Goal: Task Accomplishment & Management: Complete application form

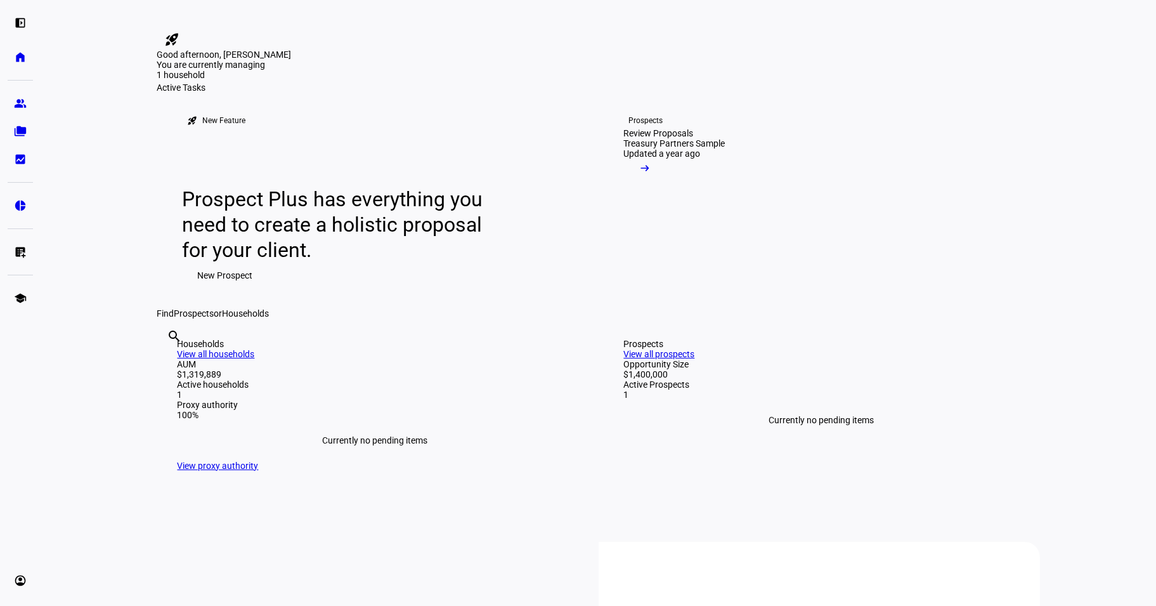
click at [233, 288] on span "New Prospect" at bounding box center [225, 275] width 55 height 25
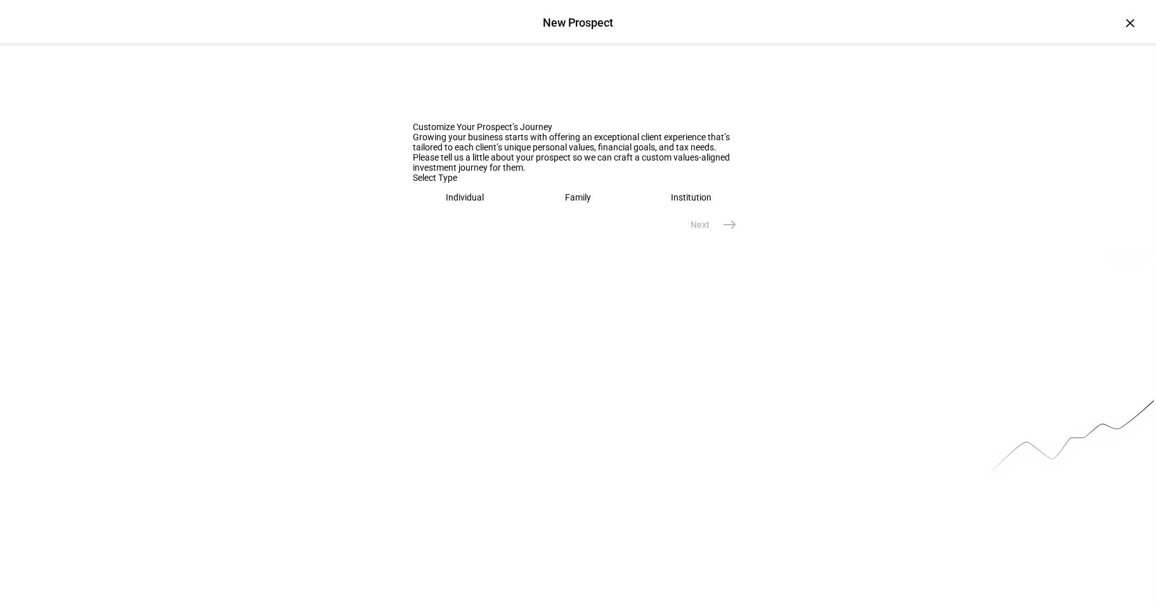
click at [568, 202] on div "Family" at bounding box center [578, 197] width 26 height 10
click at [543, 242] on input "text" at bounding box center [579, 237] width 330 height 10
click at [485, 242] on input "text" at bounding box center [579, 237] width 330 height 10
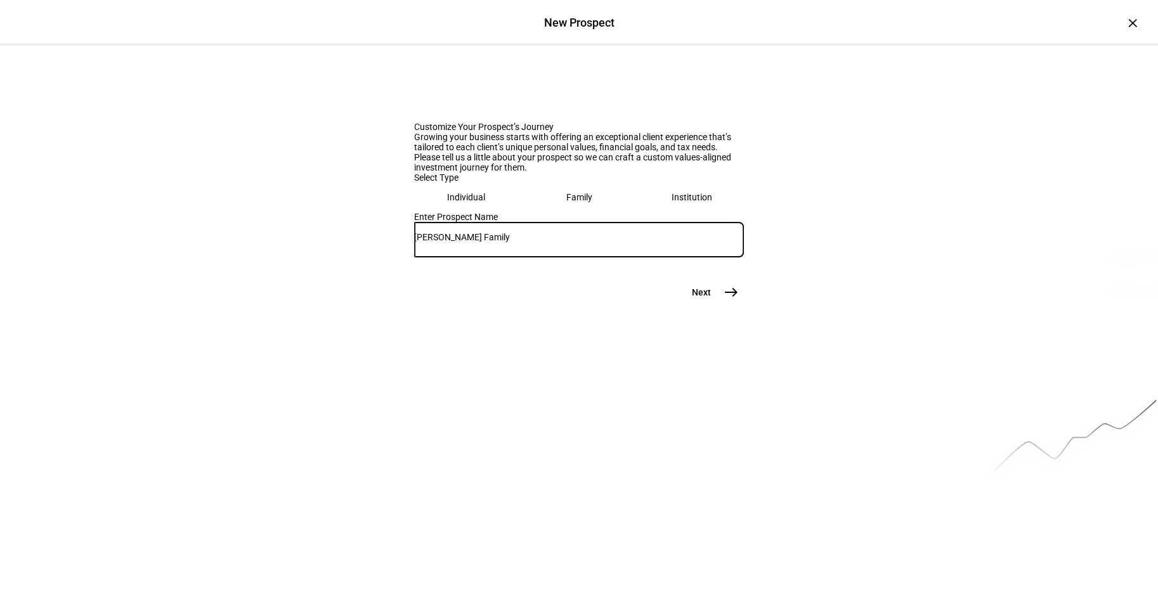
type input "[PERSON_NAME] Family"
click at [692, 299] on span "Next" at bounding box center [701, 292] width 19 height 13
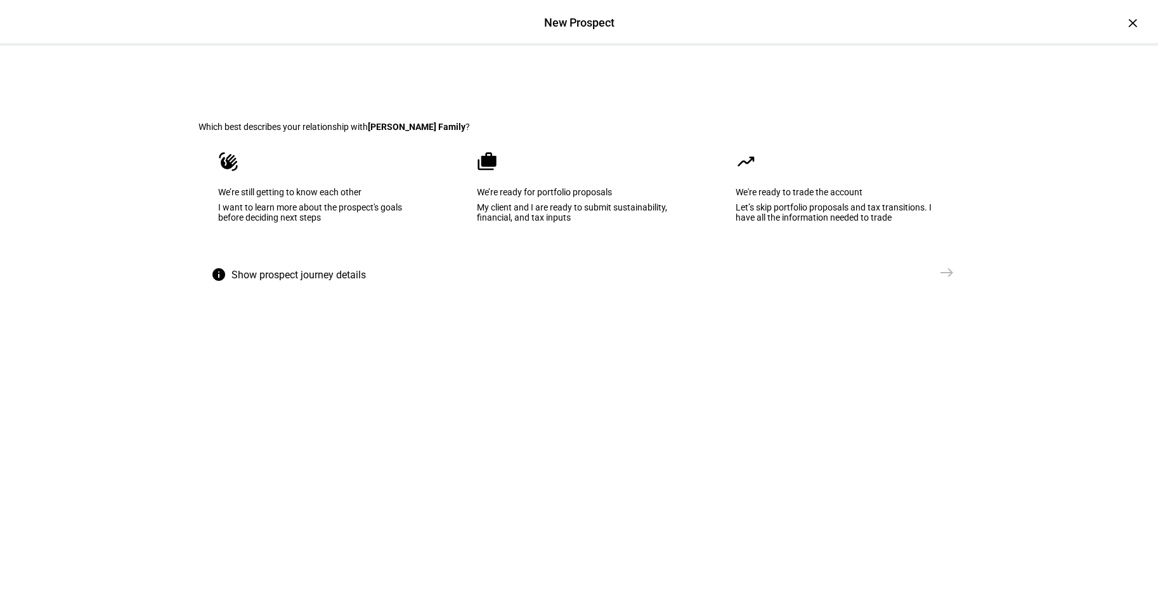
click at [340, 223] on div "I want to learn more about the prospect's goals before deciding next steps" at bounding box center [320, 212] width 204 height 20
click at [947, 280] on mat-icon "east" at bounding box center [946, 272] width 15 height 15
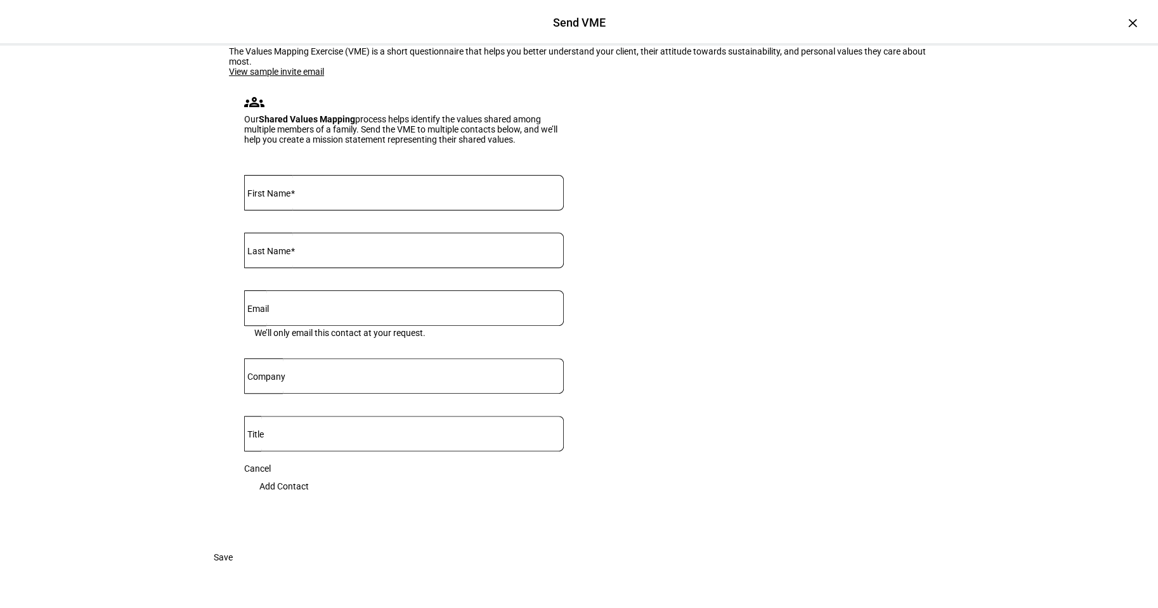
scroll to position [127, 0]
click at [308, 195] on input "First Name" at bounding box center [404, 190] width 320 height 10
type input "[PERSON_NAME]"
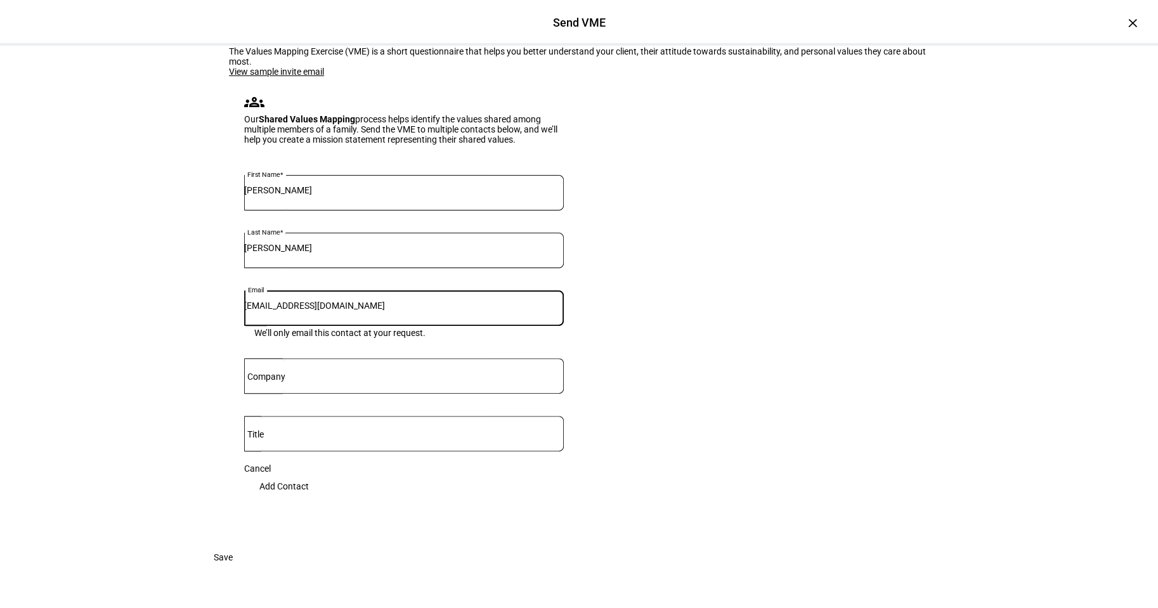
drag, startPoint x: 348, startPoint y: 344, endPoint x: 227, endPoint y: 334, distance: 120.9
click at [229, 336] on eth-form-card "First Name [PERSON_NAME] Last Name [PERSON_NAME] Email [EMAIL_ADDRESS][DOMAIN_N…" at bounding box center [404, 337] width 350 height 355
type input "[EMAIL_ADDRESS][DOMAIN_NAME]"
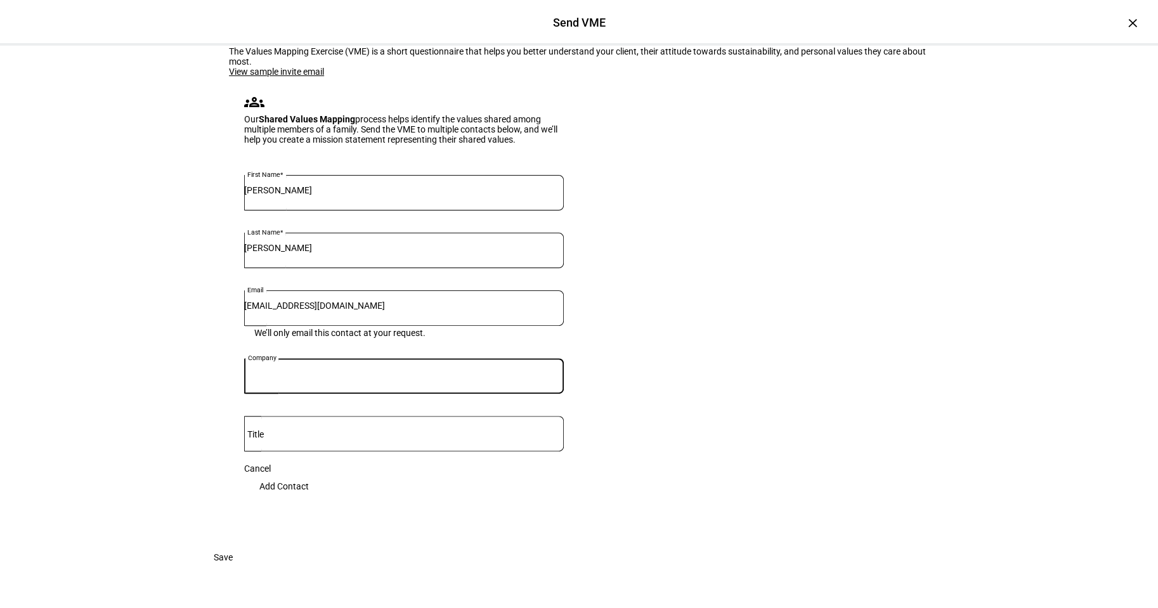
scroll to position [230, 0]
click at [351, 369] on input "Company" at bounding box center [404, 374] width 320 height 10
type input "Treasury Partners"
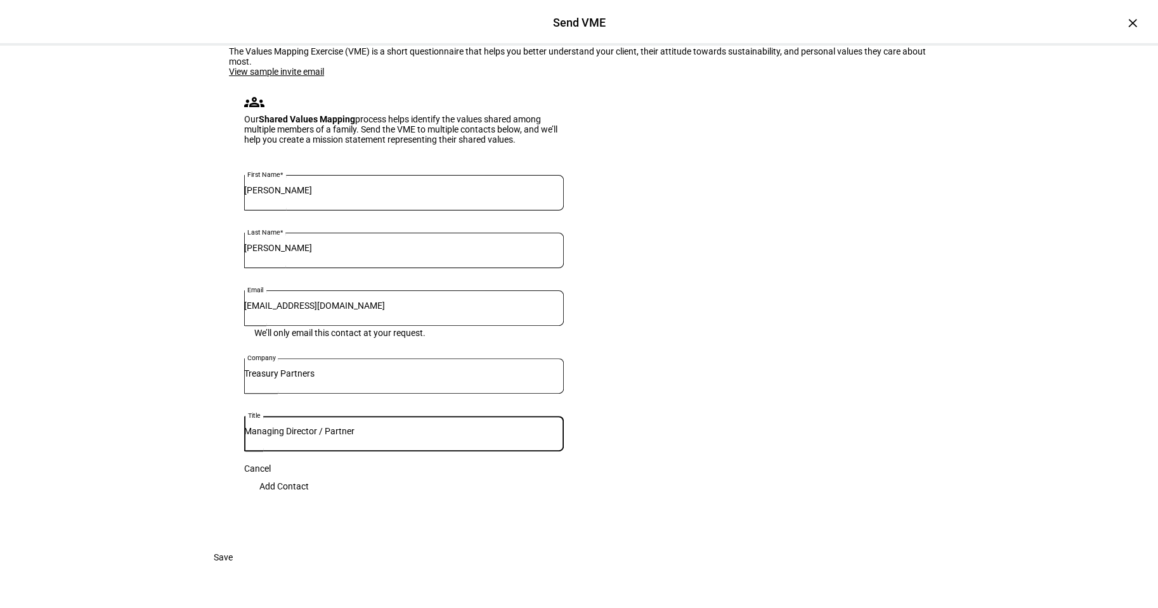
type input "Managing Director / Partner"
click at [309, 474] on span "Add Contact" at bounding box center [283, 486] width 49 height 25
click at [511, 464] on div "Cancel Add Contact" at bounding box center [404, 482] width 320 height 36
click at [253, 464] on div "Cancel" at bounding box center [404, 469] width 320 height 10
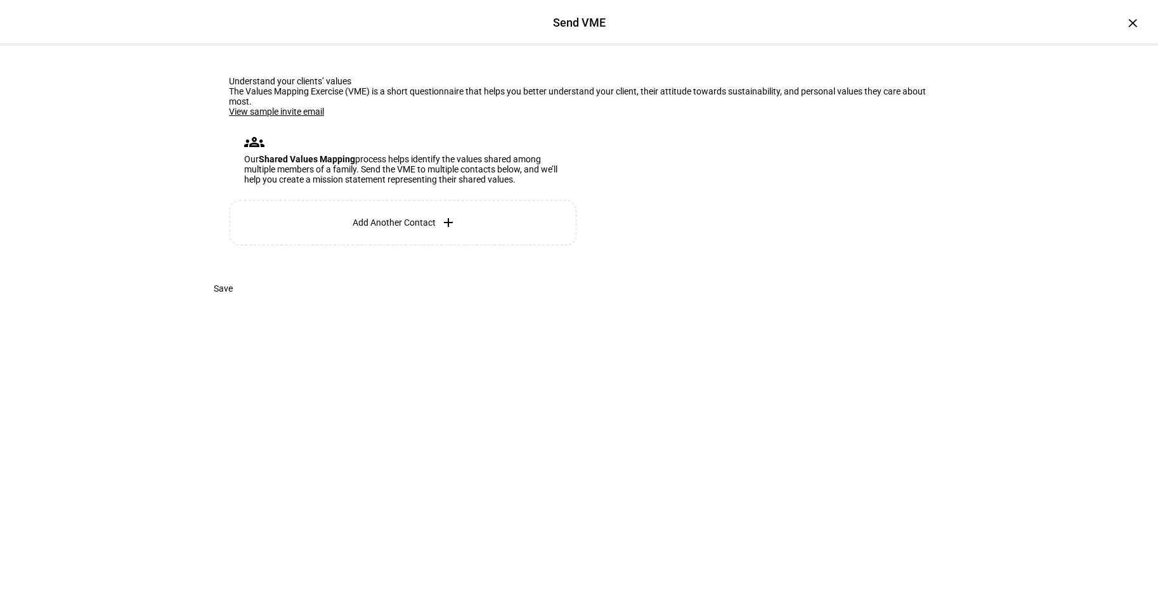
scroll to position [0, 0]
click at [233, 301] on span "Save" at bounding box center [223, 288] width 19 height 25
click at [379, 228] on span "Add Another Contact" at bounding box center [394, 223] width 83 height 10
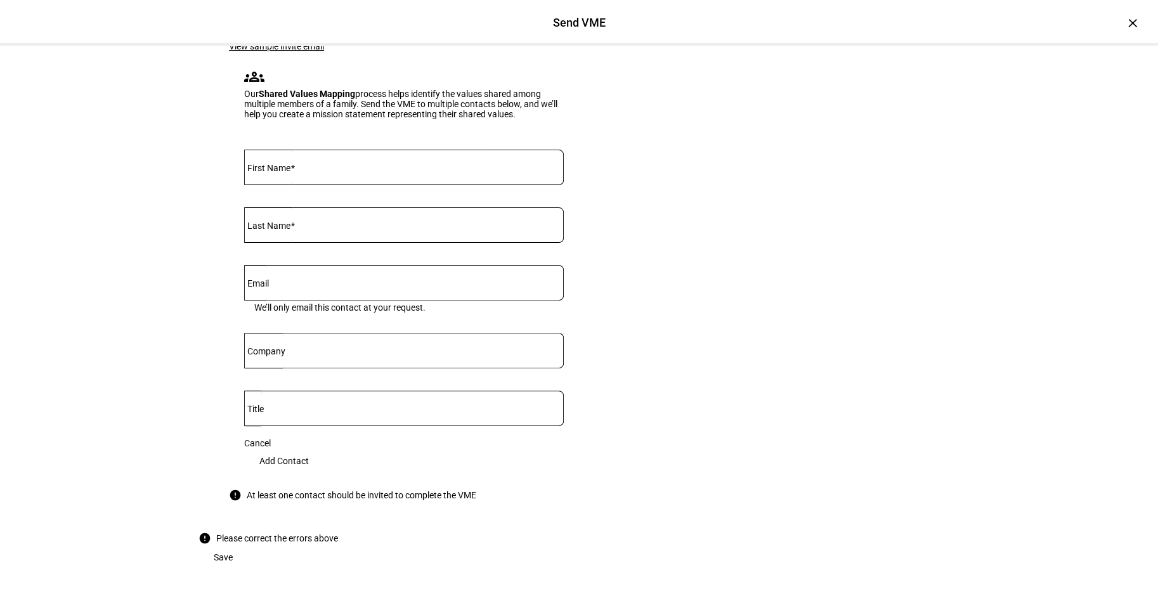
scroll to position [127, 0]
click at [301, 170] on input "First Name" at bounding box center [404, 165] width 320 height 10
click at [273, 51] on link "View sample invite email" at bounding box center [276, 46] width 95 height 10
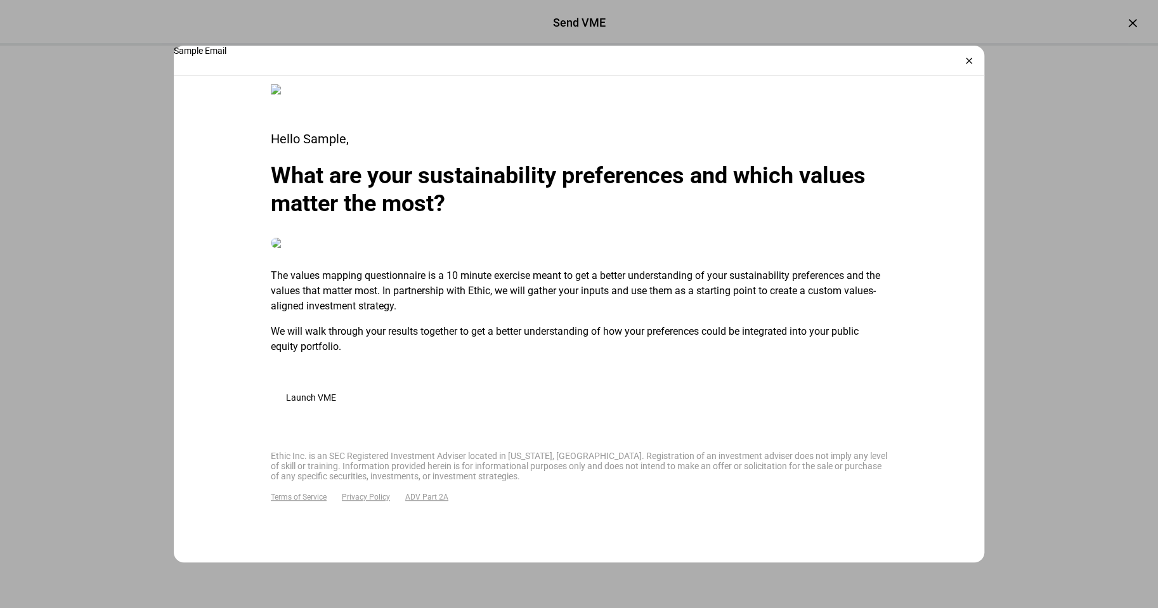
scroll to position [0, 0]
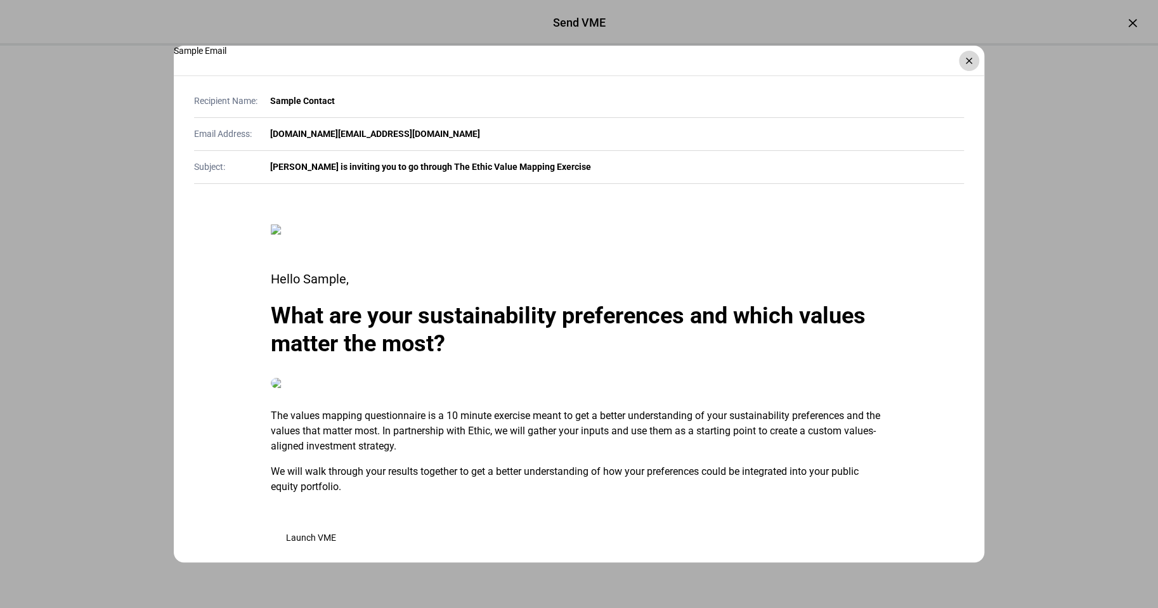
click at [967, 62] on div "×" at bounding box center [969, 61] width 20 height 20
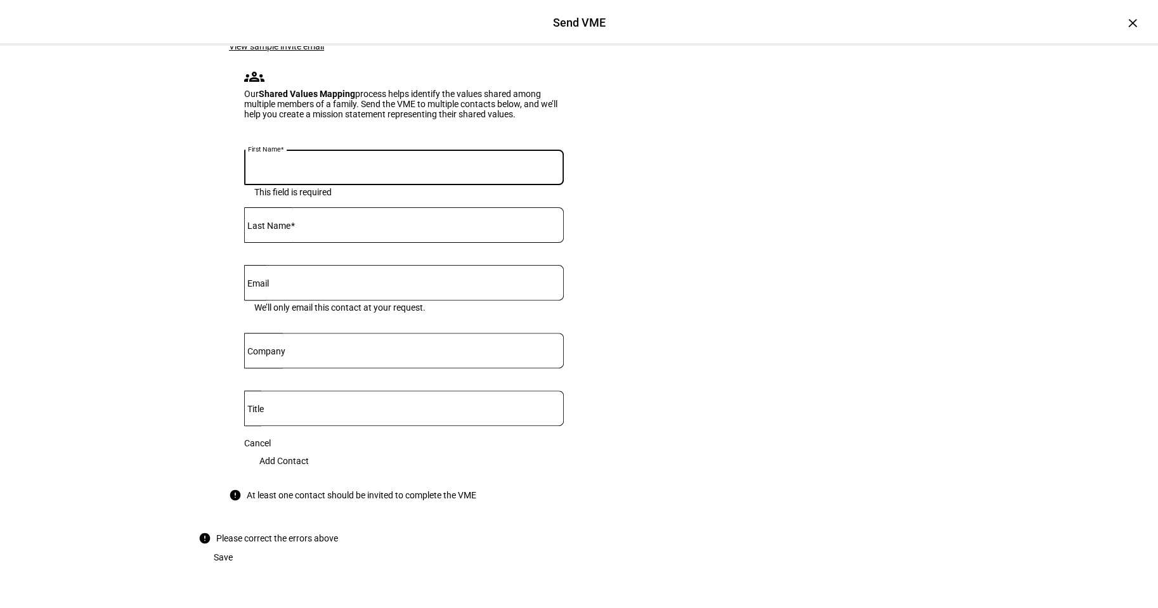
click at [330, 170] on input "First Name" at bounding box center [404, 165] width 320 height 10
type input "Adi"
type input "[PERSON_NAME]"
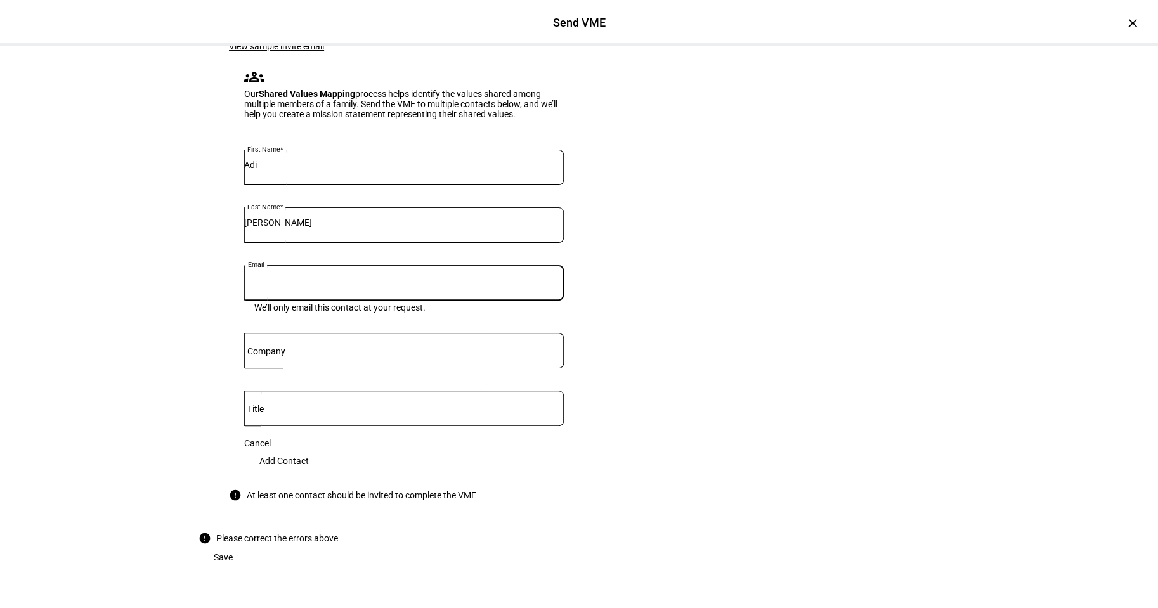
click at [312, 285] on input "Email" at bounding box center [404, 280] width 320 height 10
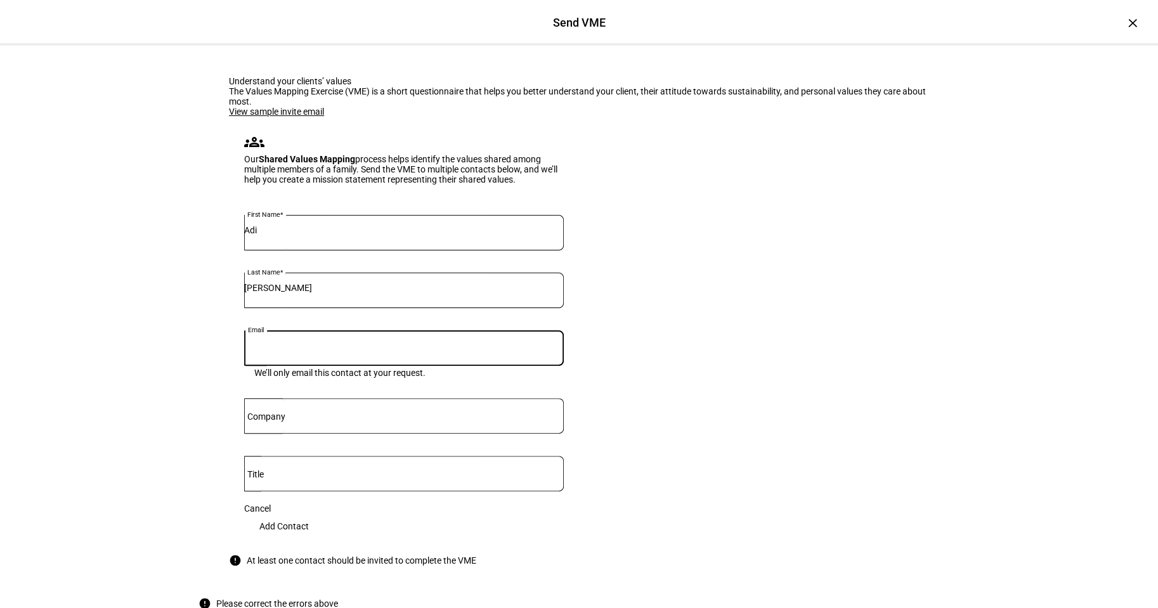
click at [252, 117] on link "View sample invite email" at bounding box center [276, 112] width 95 height 10
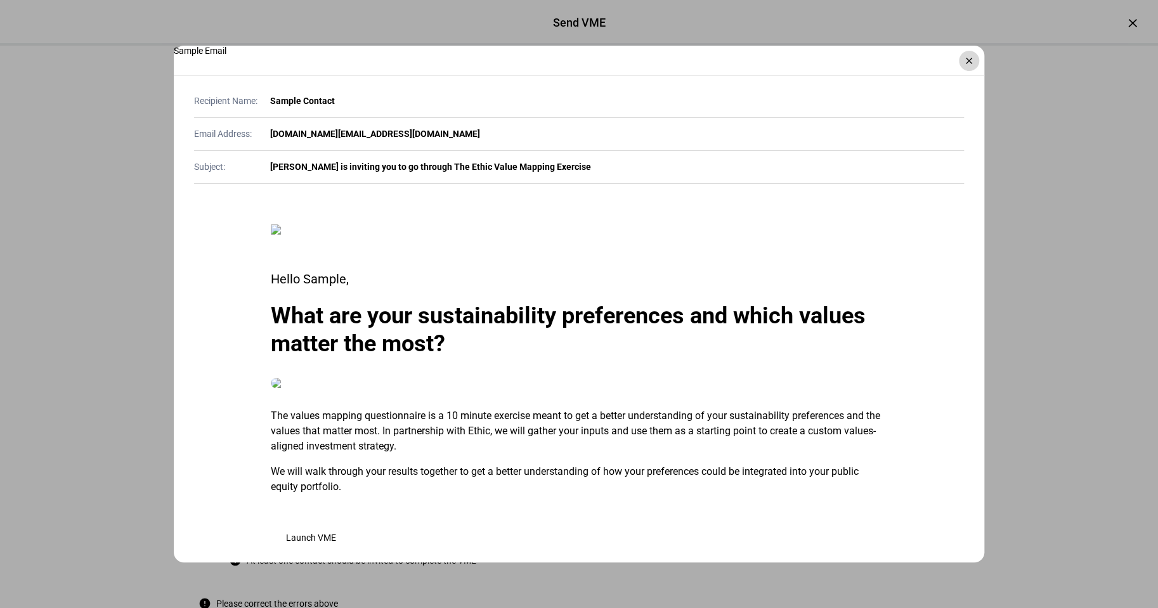
click at [970, 62] on div "×" at bounding box center [969, 61] width 20 height 20
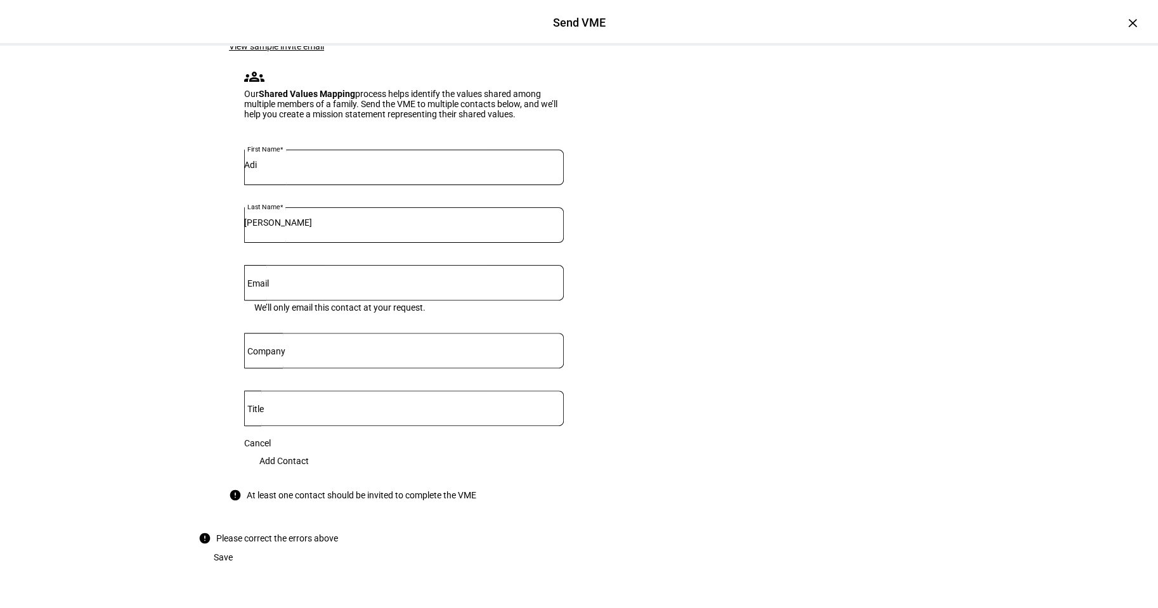
scroll to position [190, 0]
click at [309, 452] on span "Add Contact" at bounding box center [283, 460] width 49 height 25
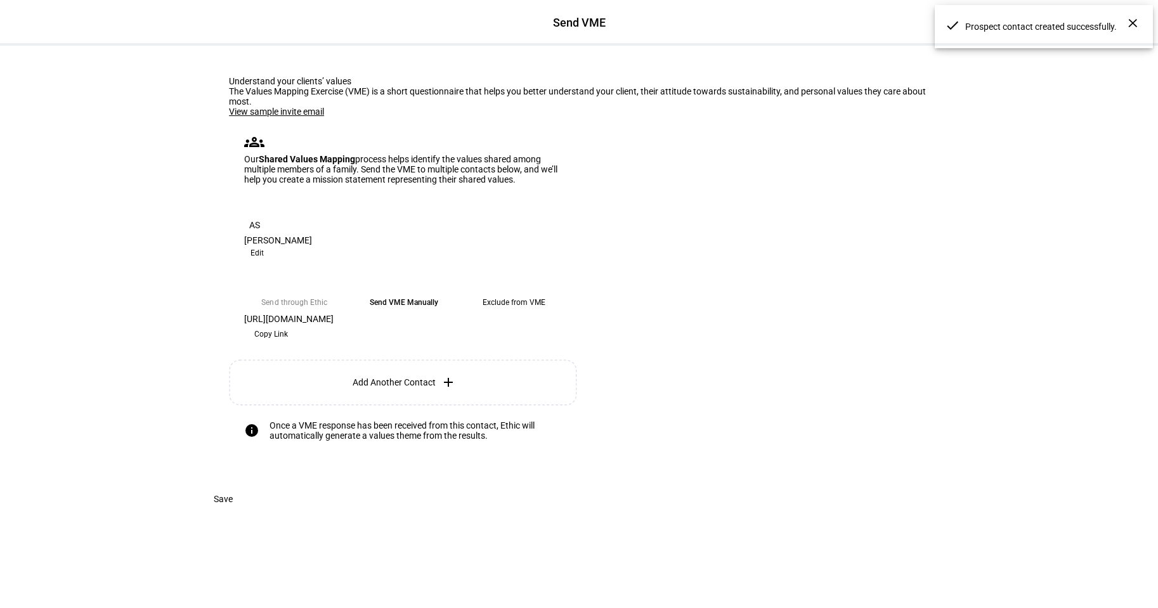
scroll to position [155, 0]
click at [441, 375] on mat-icon "add" at bounding box center [448, 382] width 15 height 15
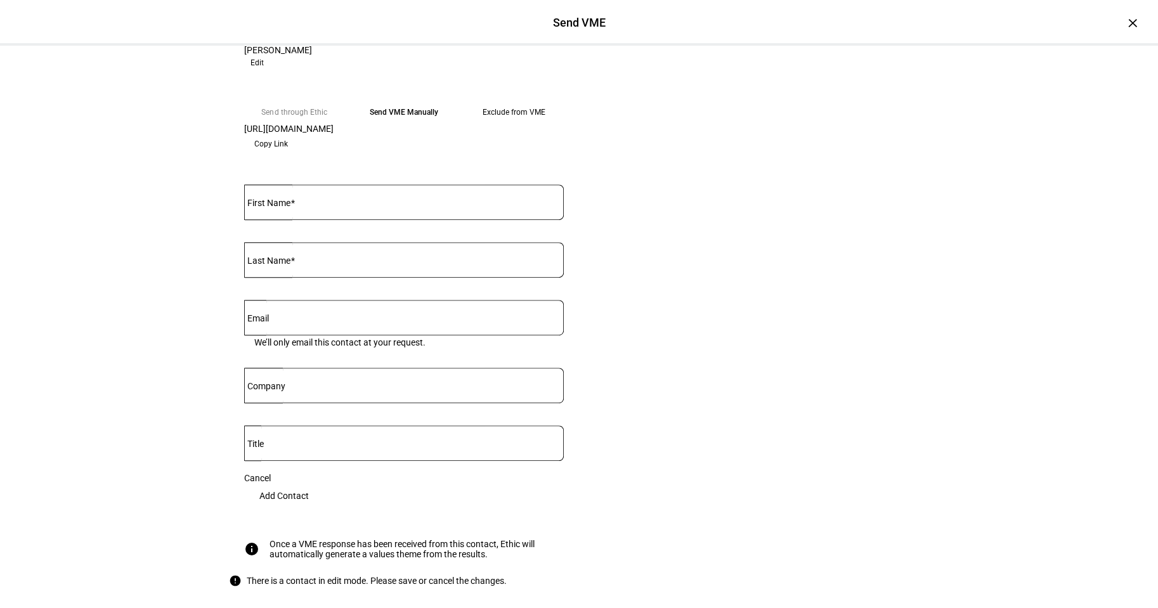
click at [264, 70] on span "Edit" at bounding box center [257, 62] width 13 height 15
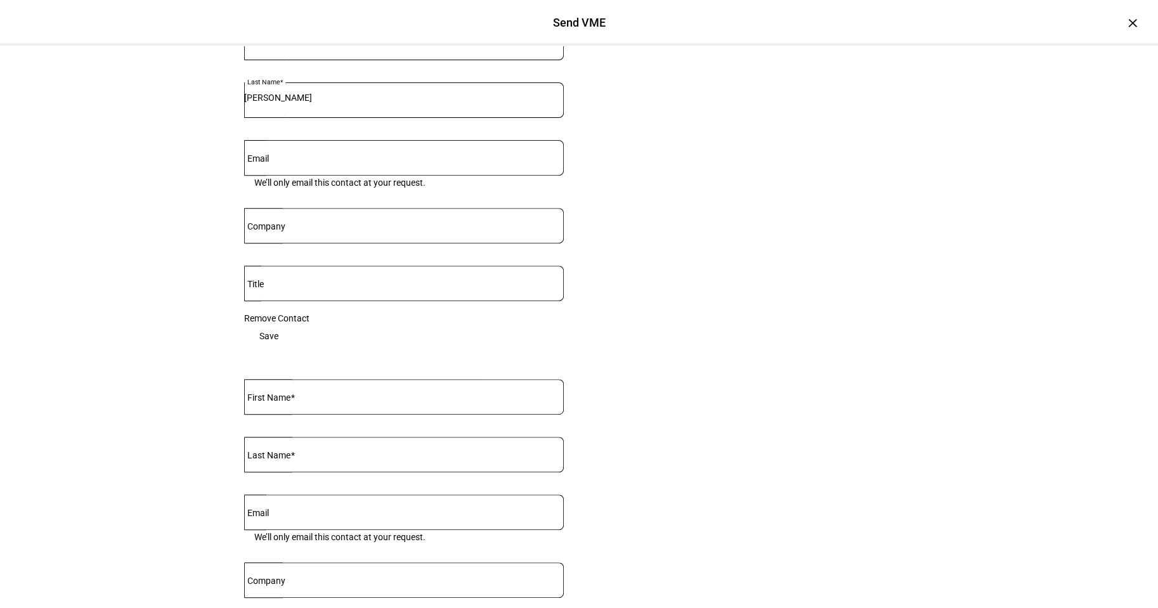
click at [296, 160] on input "Email" at bounding box center [404, 155] width 320 height 10
click at [25, 285] on div "Understand your clients’ values The Values Mapping Exercise (VME) is a short qu…" at bounding box center [579, 371] width 1158 height 1033
